Goal: Task Accomplishment & Management: Use online tool/utility

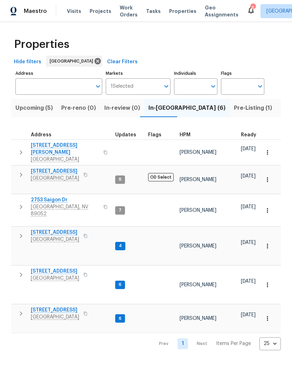
click at [23, 151] on icon "button" at bounding box center [21, 152] width 8 height 8
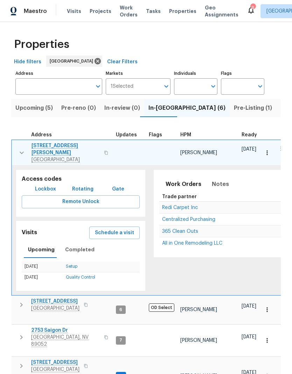
click at [47, 156] on span "Las Vegas, NV 89130" at bounding box center [65, 159] width 68 height 7
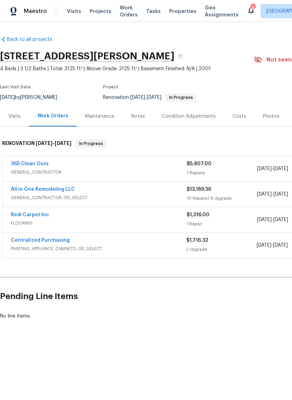
click at [58, 166] on div "365 Clean Outs" at bounding box center [98, 164] width 175 height 8
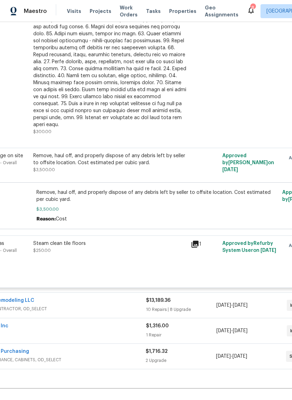
scroll to position [485, 41]
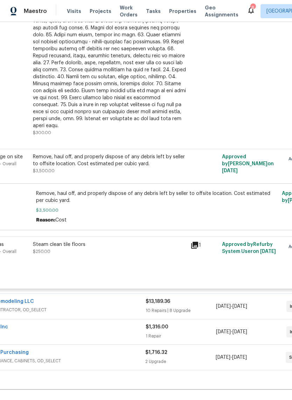
click at [41, 157] on div "Remove, haul off, and properly dispose of any debris left by seller to offsite …" at bounding box center [109, 160] width 153 height 14
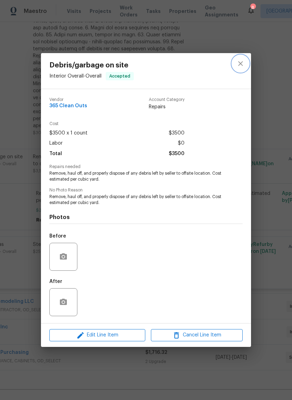
click at [244, 63] on button "close" at bounding box center [240, 63] width 17 height 17
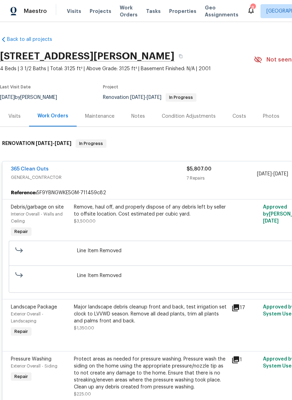
scroll to position [0, 0]
click at [94, 174] on span "GENERAL_CONTRACTOR" at bounding box center [98, 177] width 175 height 7
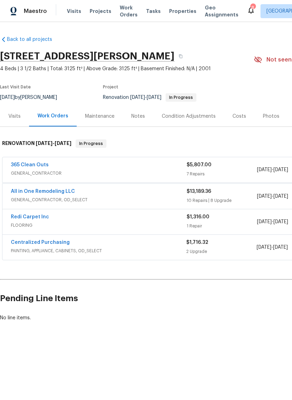
click at [93, 172] on span "GENERAL_CONTRACTOR" at bounding box center [98, 173] width 175 height 7
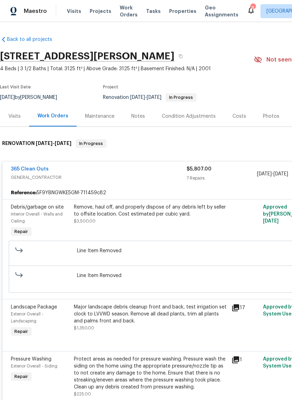
click at [91, 177] on span "GENERAL_CONTRACTOR" at bounding box center [98, 177] width 175 height 7
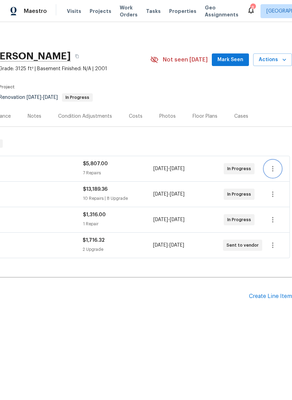
click at [281, 169] on button "button" at bounding box center [272, 168] width 17 height 17
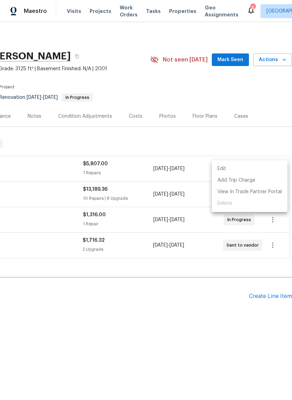
click at [51, 165] on div at bounding box center [146, 200] width 292 height 400
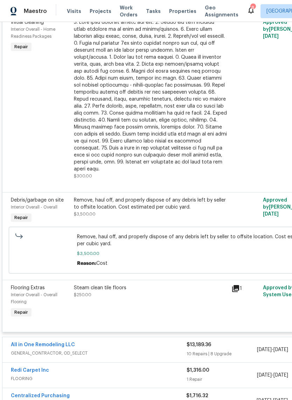
scroll to position [441, 0]
click at [89, 200] on div "Remove, haul off, and properly dispose of any debris left by seller to offsite …" at bounding box center [150, 204] width 153 height 14
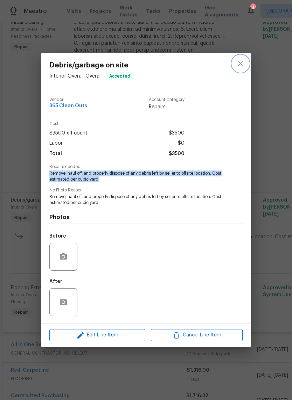
click at [244, 65] on icon "close" at bounding box center [240, 63] width 8 height 8
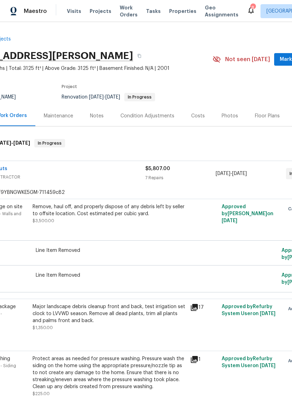
scroll to position [0, 42]
click at [217, 178] on div "9/22/2025 - 10/3/2025" at bounding box center [250, 173] width 70 height 17
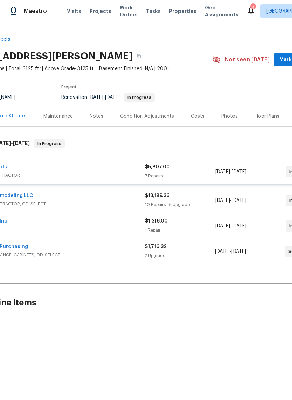
scroll to position [0, 42]
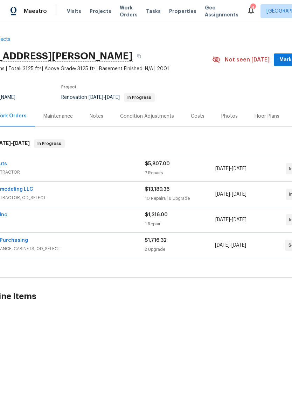
click at [224, 172] on span "9/22/2025 - 10/3/2025" at bounding box center [230, 168] width 31 height 7
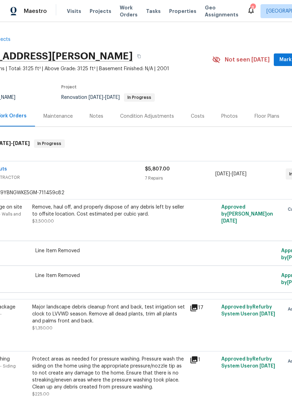
click at [230, 176] on span "[DATE]" at bounding box center [222, 174] width 15 height 5
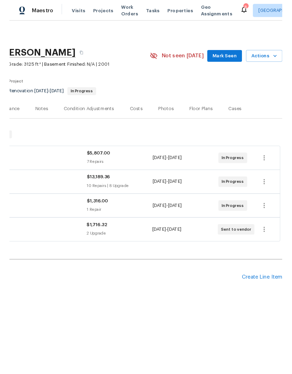
scroll to position [0, 103]
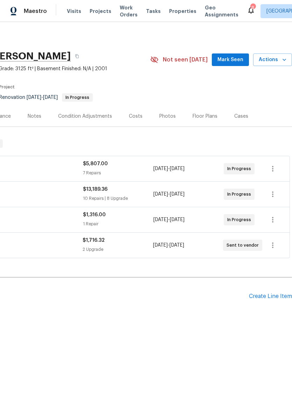
click at [257, 297] on div "Create Line Item" at bounding box center [270, 296] width 43 height 7
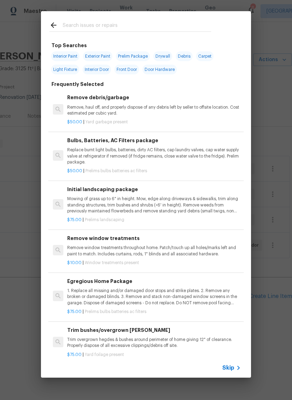
click at [69, 24] on input "text" at bounding box center [137, 26] width 148 height 10
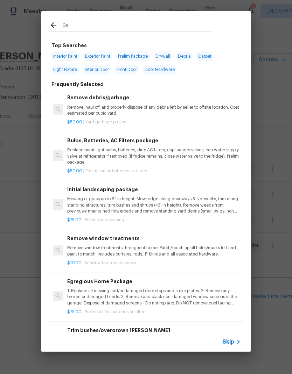
type input "Deb"
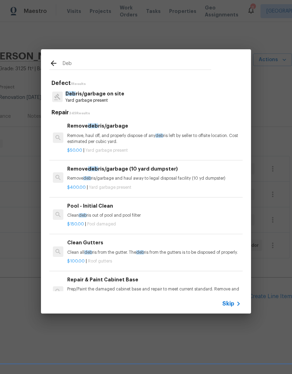
click at [80, 146] on div "$50.00 | Yard garbage present" at bounding box center [153, 149] width 173 height 9
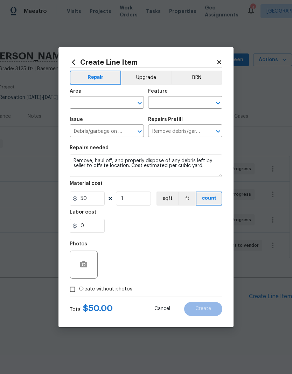
click at [78, 100] on input "text" at bounding box center [97, 103] width 55 height 11
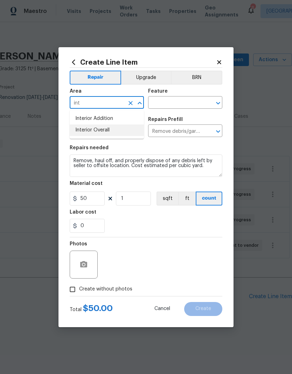
click at [75, 133] on li "Interior Overall" at bounding box center [107, 130] width 74 height 12
type input "Interior Overall"
click at [163, 102] on input "text" at bounding box center [175, 103] width 55 height 11
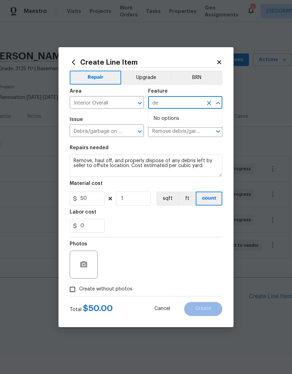
type input "d"
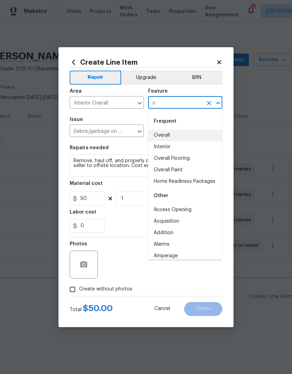
click at [158, 136] on li "Overall" at bounding box center [185, 136] width 74 height 12
type input "Overall"
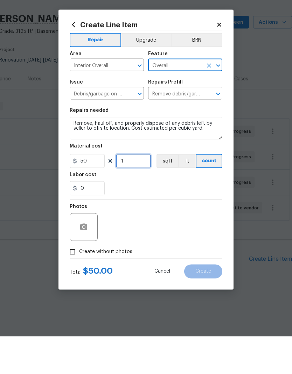
click at [118, 192] on input "1" at bounding box center [133, 199] width 35 height 14
click at [124, 192] on input "1" at bounding box center [133, 199] width 35 height 14
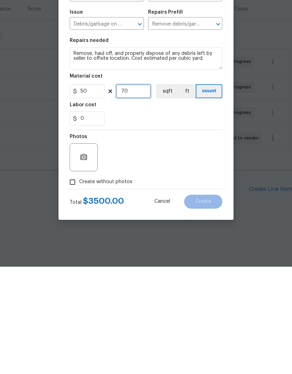
type input "70"
click at [82, 261] on icon "button" at bounding box center [83, 264] width 7 height 6
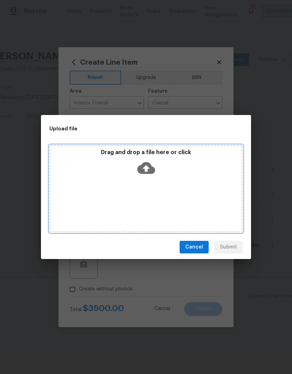
click at [149, 175] on icon at bounding box center [146, 168] width 18 height 18
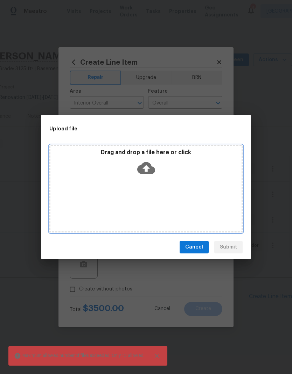
click at [143, 172] on icon at bounding box center [146, 168] width 18 height 12
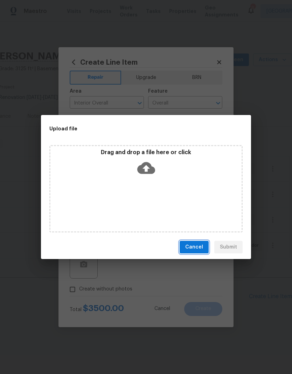
click at [206, 252] on button "Cancel" at bounding box center [193, 247] width 29 height 13
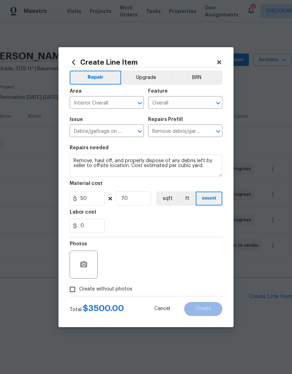
click at [69, 290] on input "Create without photos" at bounding box center [72, 289] width 13 height 13
checkbox input "true"
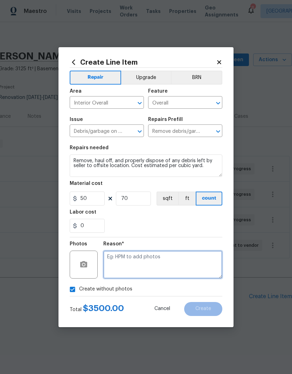
click at [198, 266] on textarea at bounding box center [162, 265] width 119 height 28
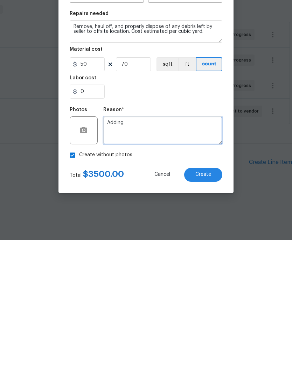
type textarea "Adding"
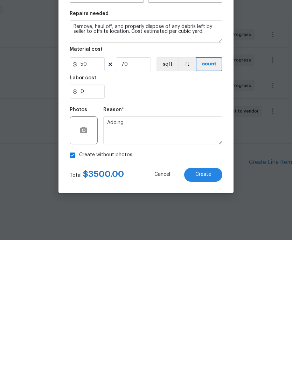
click at [214, 302] on button "Create" at bounding box center [203, 309] width 38 height 14
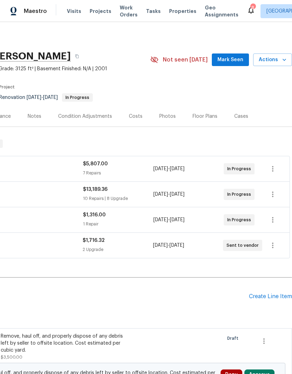
click at [231, 59] on span "Mark Seen" at bounding box center [230, 60] width 26 height 9
click at [274, 59] on span "Actions" at bounding box center [272, 60] width 28 height 9
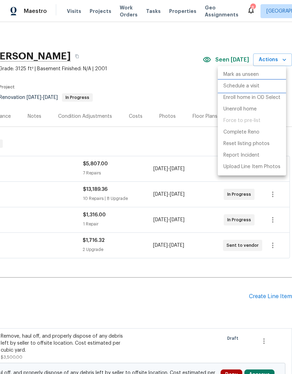
click at [254, 87] on p "Schedule a visit" at bounding box center [241, 86] width 36 height 7
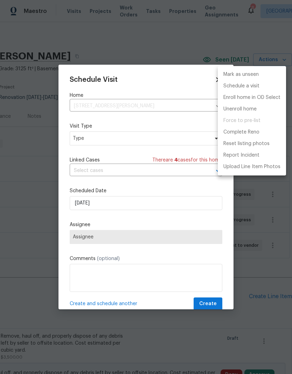
click at [76, 143] on div at bounding box center [146, 187] width 292 height 374
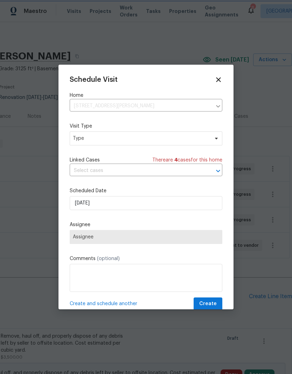
click at [76, 143] on div "Mark as unseen Schedule a visit Enroll home in OD Select Unenroll home Force to…" at bounding box center [146, 187] width 292 height 374
click at [77, 141] on span "Type" at bounding box center [141, 138] width 136 height 7
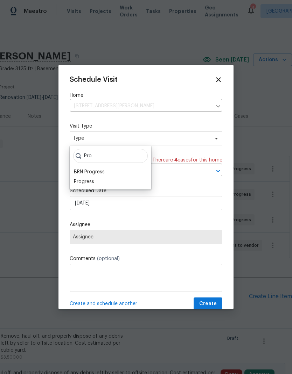
type input "Pro"
click at [76, 180] on div "Progress" at bounding box center [84, 181] width 20 height 7
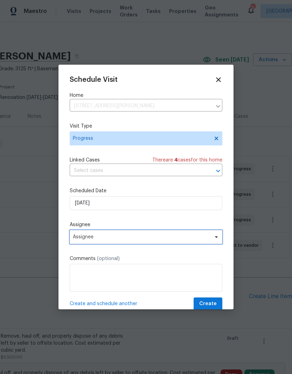
click at [76, 236] on span "Assignee" at bounding box center [141, 237] width 137 height 6
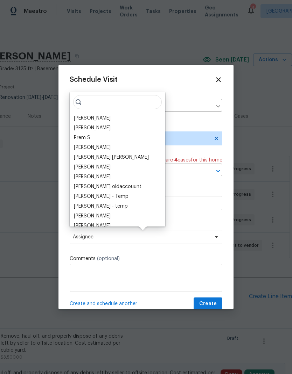
click at [74, 121] on div "[PERSON_NAME]" at bounding box center [92, 118] width 37 height 7
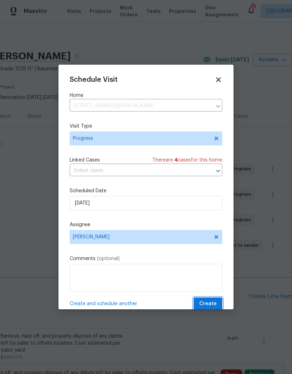
click at [210, 302] on span "Create" at bounding box center [207, 304] width 17 height 9
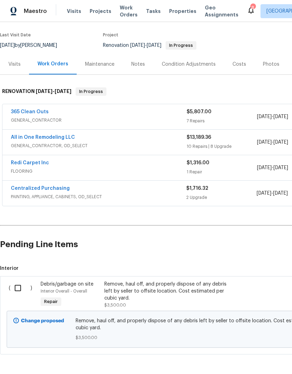
scroll to position [52, 0]
click at [21, 289] on input "checkbox" at bounding box center [20, 288] width 20 height 15
checkbox input "true"
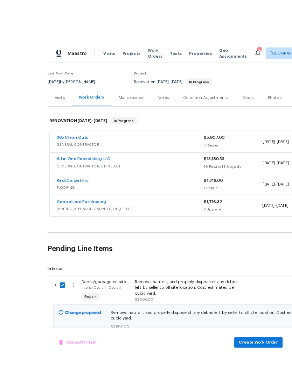
scroll to position [9, 0]
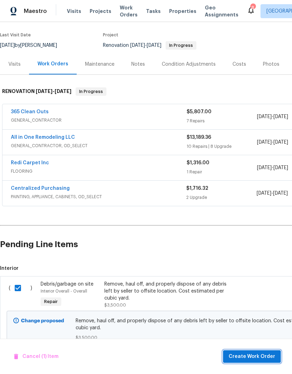
click at [254, 354] on span "Create Work Order" at bounding box center [251, 356] width 46 height 9
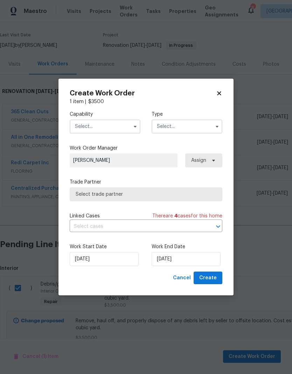
click at [85, 120] on input "text" at bounding box center [105, 127] width 71 height 14
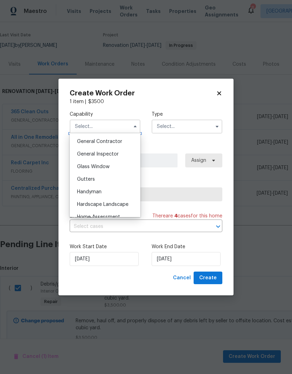
scroll to position [327, 0]
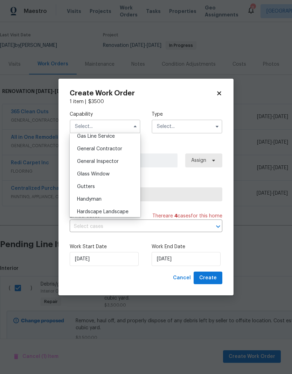
click at [103, 200] on div "Handyman" at bounding box center [104, 199] width 67 height 13
type input "Handyman"
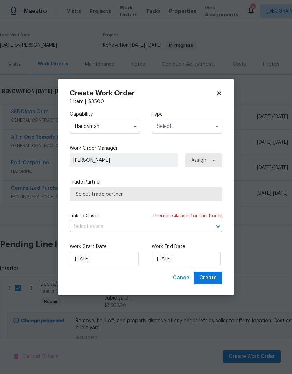
click at [196, 122] on input "text" at bounding box center [186, 127] width 71 height 14
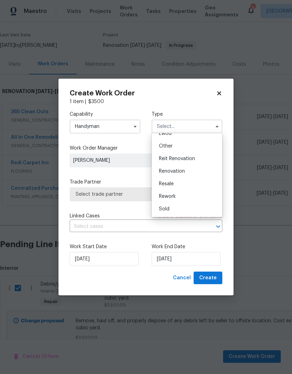
scroll to position [83, 0]
click at [175, 173] on span "Renovation" at bounding box center [172, 171] width 26 height 5
type input "Renovation"
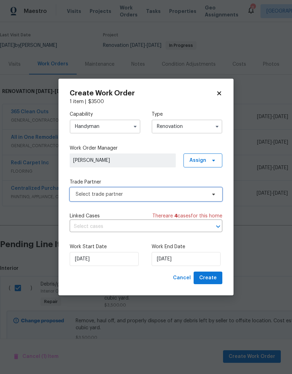
click at [143, 199] on span "Select trade partner" at bounding box center [146, 194] width 152 height 14
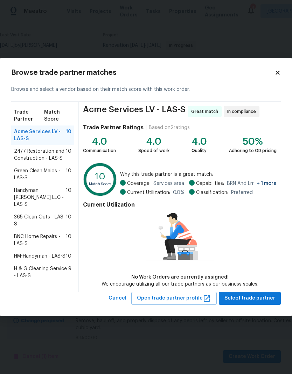
click at [26, 214] on span "365 Clean Outs - LAS-S" at bounding box center [40, 221] width 52 height 14
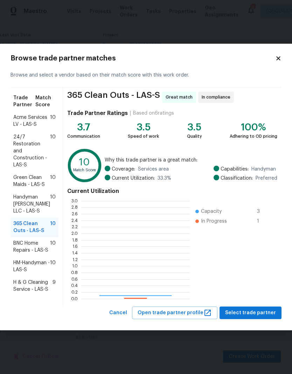
scroll to position [98, 108]
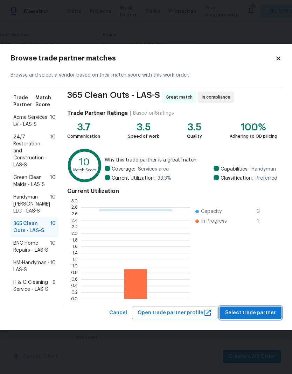
click at [238, 315] on span "Select trade partner" at bounding box center [250, 313] width 51 height 9
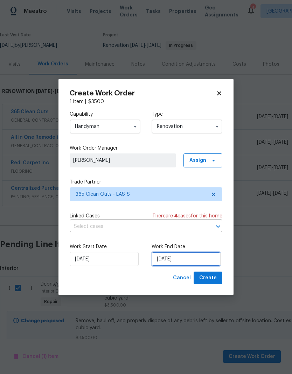
click at [196, 258] on input "[DATE]" at bounding box center [185, 259] width 69 height 14
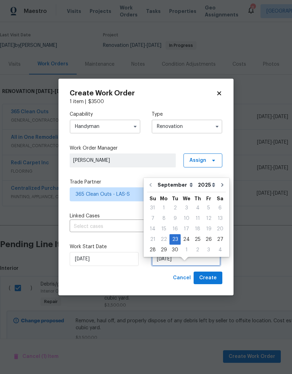
scroll to position [15, 0]
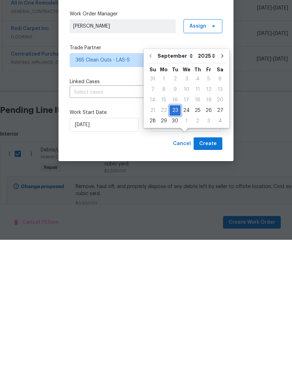
click at [173, 240] on div "23" at bounding box center [174, 245] width 11 height 10
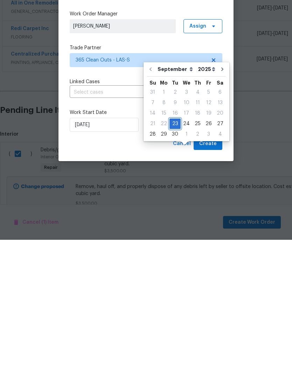
scroll to position [28, 0]
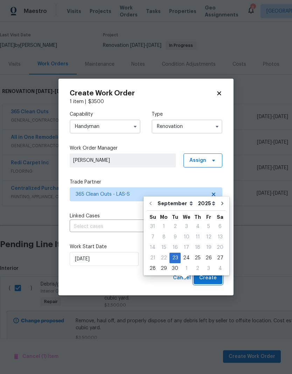
click at [213, 278] on span "Create" at bounding box center [207, 278] width 17 height 9
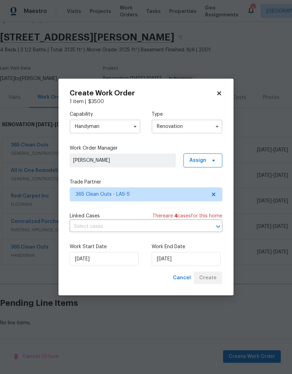
scroll to position [0, 0]
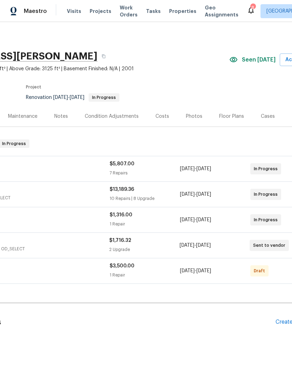
scroll to position [0, 79]
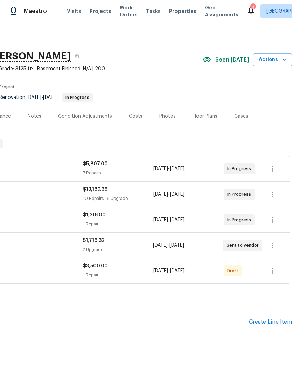
scroll to position [0, 103]
click at [274, 271] on icon "button" at bounding box center [272, 271] width 8 height 8
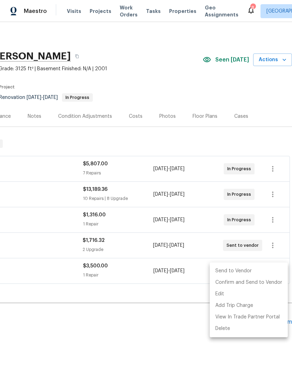
click at [45, 266] on div at bounding box center [146, 187] width 292 height 374
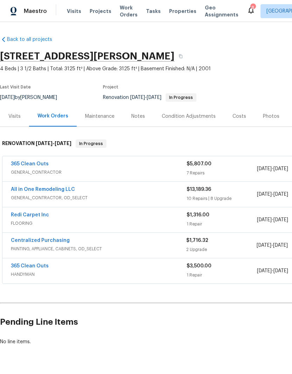
scroll to position [0, 0]
click at [159, 171] on span "GENERAL_CONTRACTOR" at bounding box center [98, 172] width 175 height 7
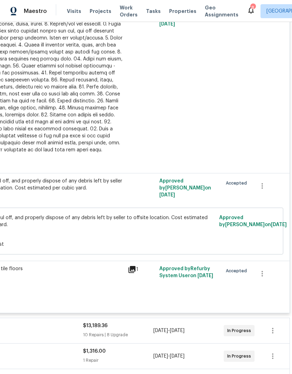
scroll to position [453, 103]
click at [265, 190] on icon "button" at bounding box center [262, 186] width 8 height 8
click at [268, 191] on li "Cancel" at bounding box center [266, 189] width 27 height 12
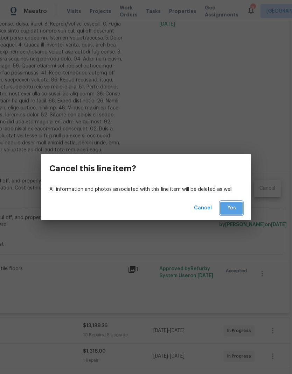
click at [233, 207] on span "Yes" at bounding box center [230, 208] width 11 height 9
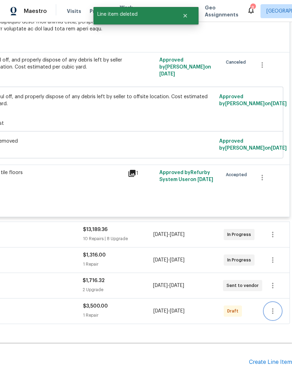
click at [275, 314] on icon "button" at bounding box center [272, 311] width 8 height 8
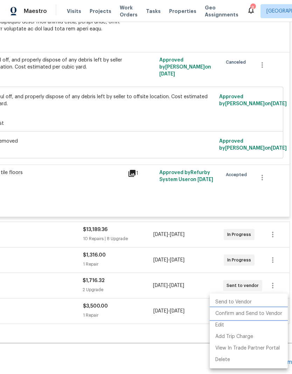
click at [274, 314] on li "Confirm and Send to Vendor" at bounding box center [248, 314] width 78 height 12
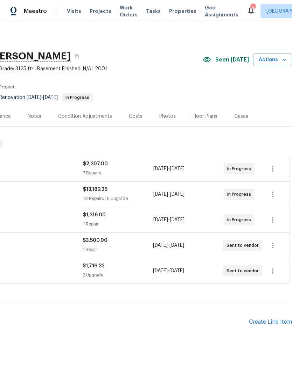
scroll to position [0, 103]
